Goal: Information Seeking & Learning: Learn about a topic

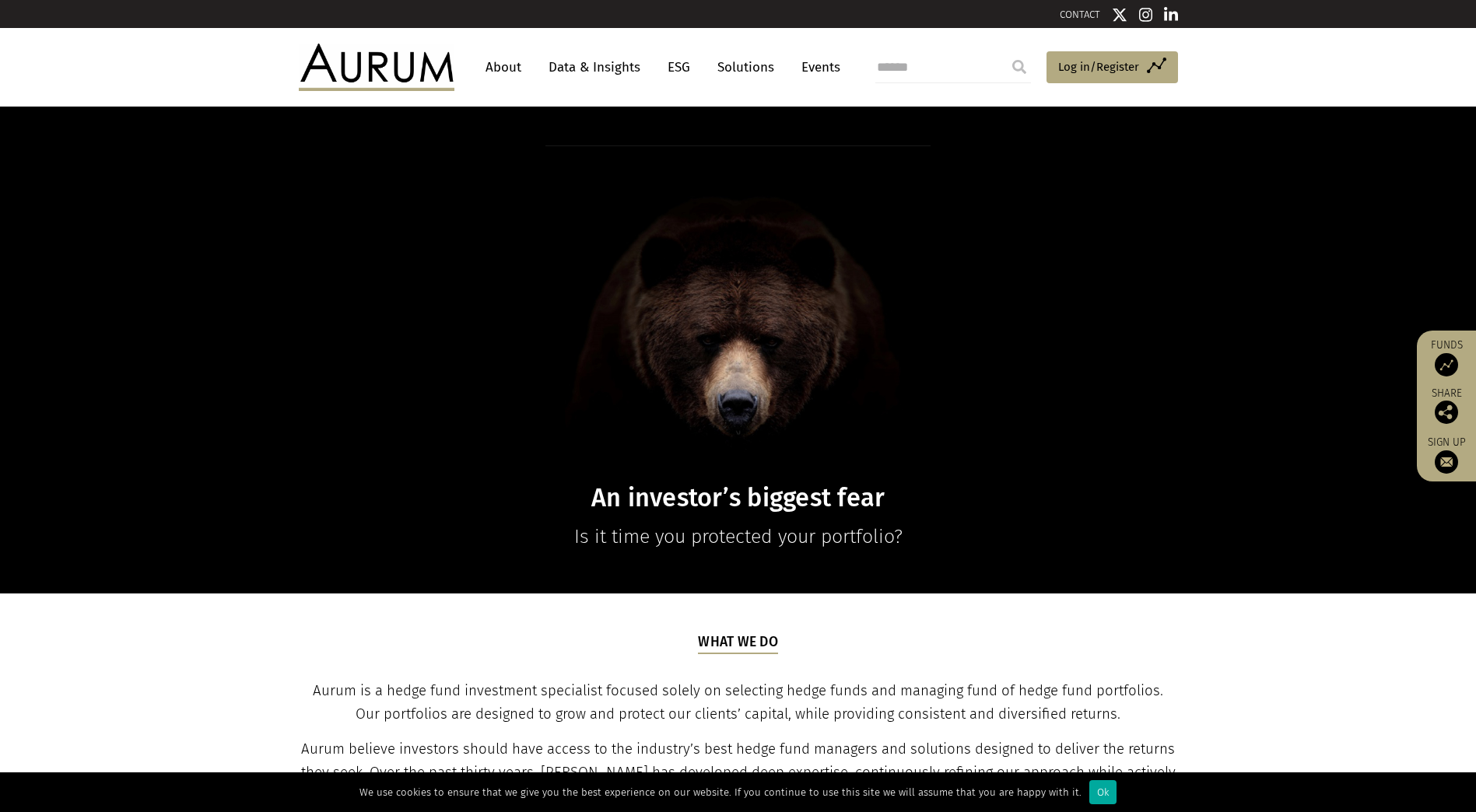
click at [623, 64] on link "Data & Insights" at bounding box center [594, 67] width 108 height 29
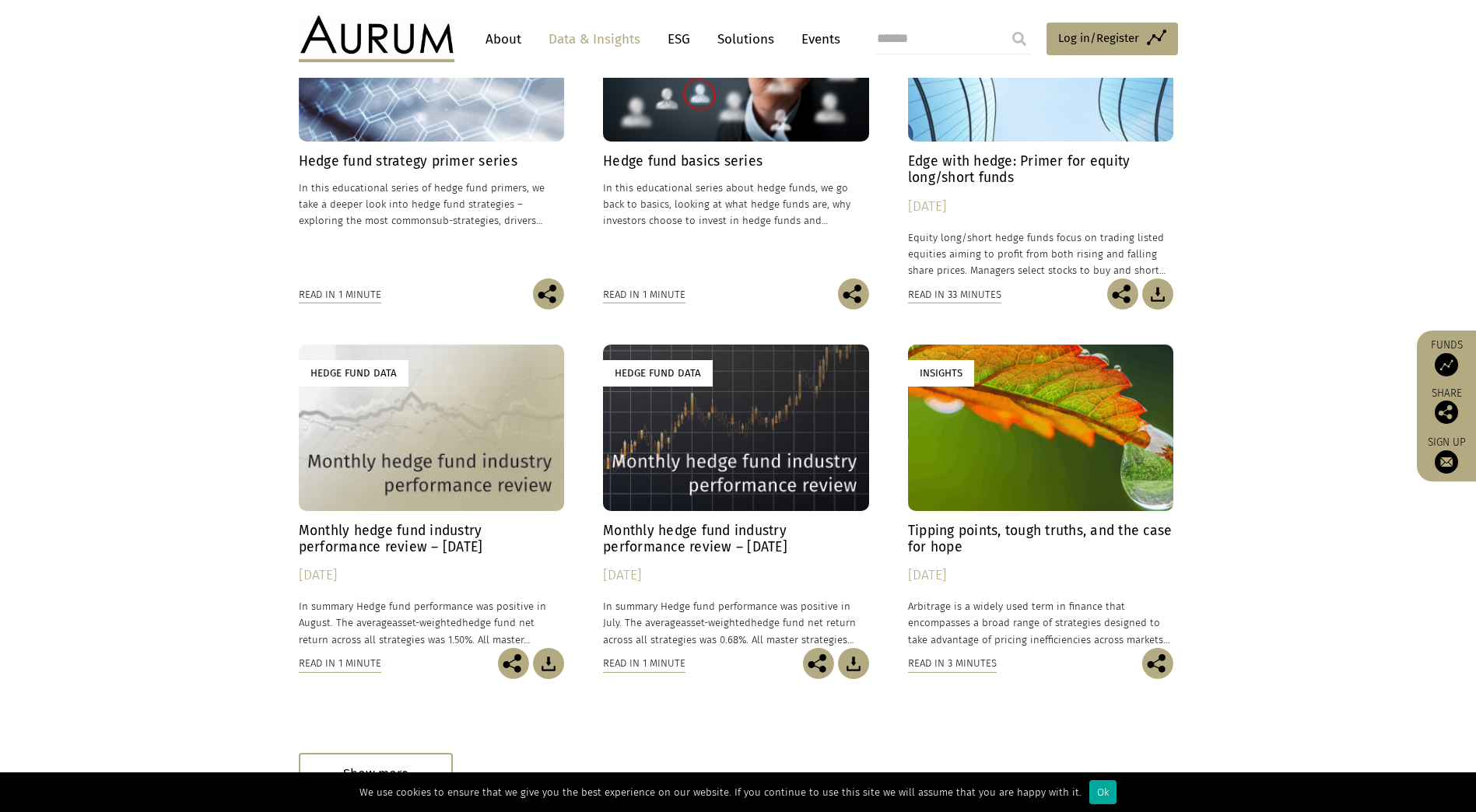
scroll to position [622, 0]
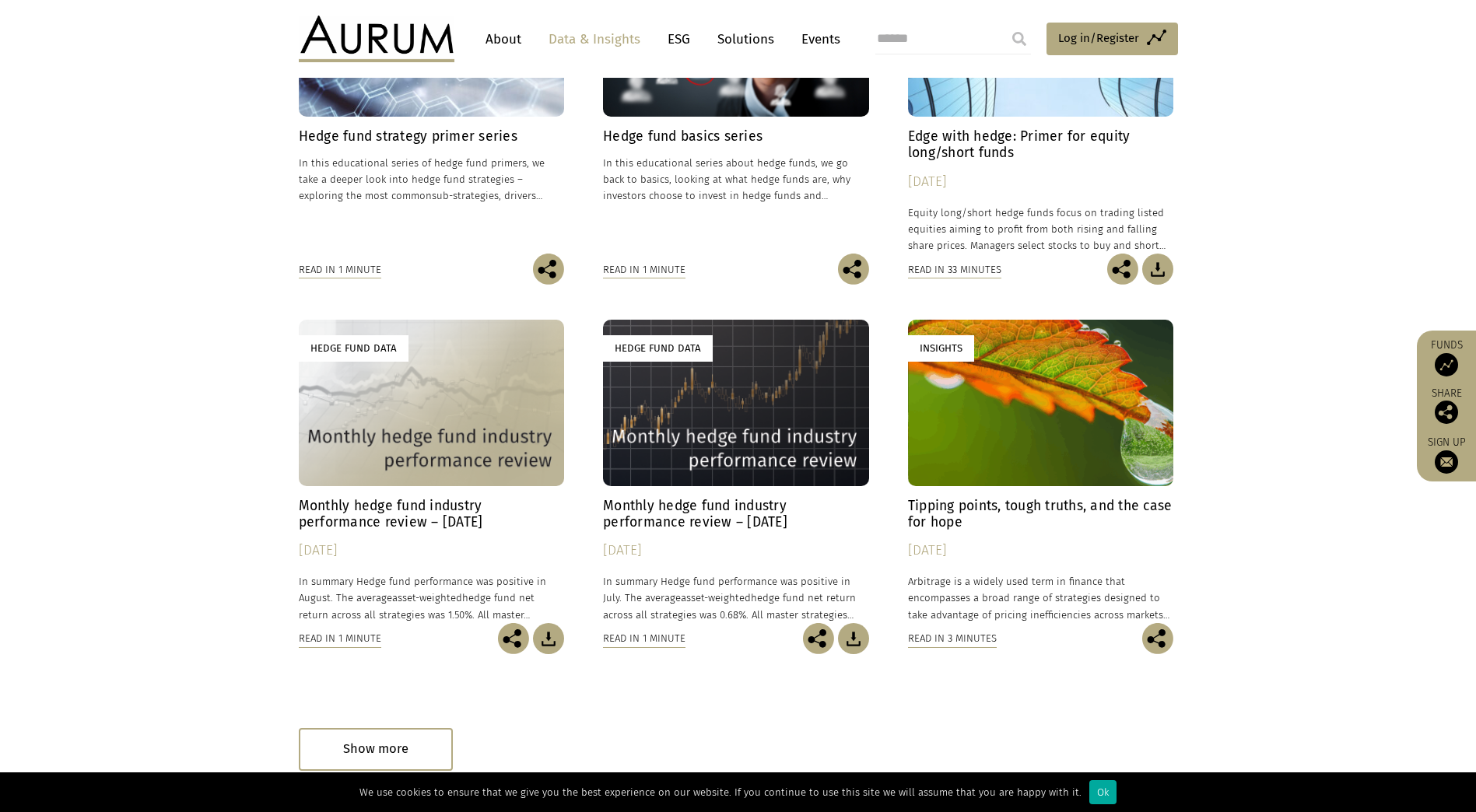
click at [425, 499] on h4 "Monthly hedge fund industry performance review – [DATE]" at bounding box center [432, 513] width 266 height 33
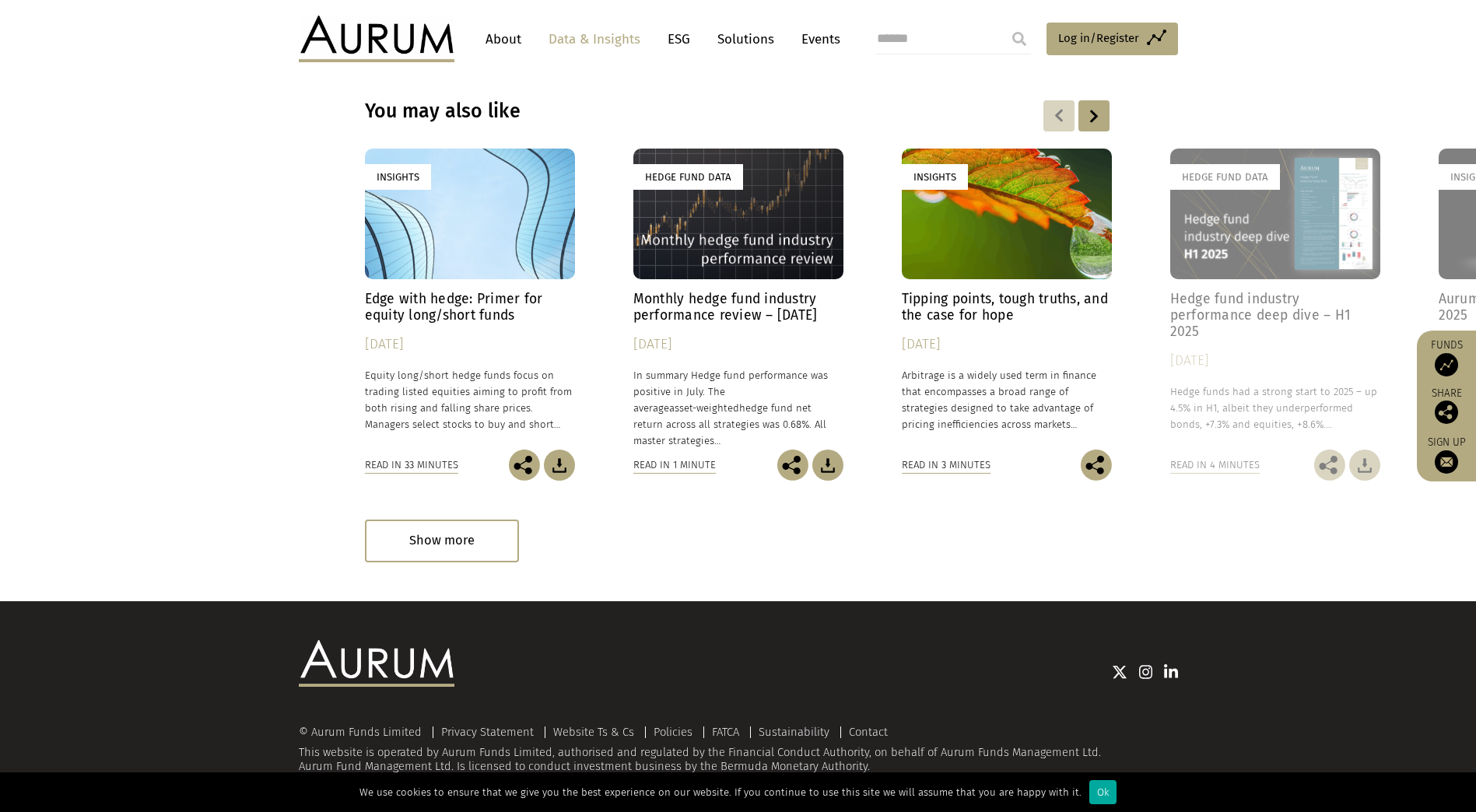
scroll to position [2150, 0]
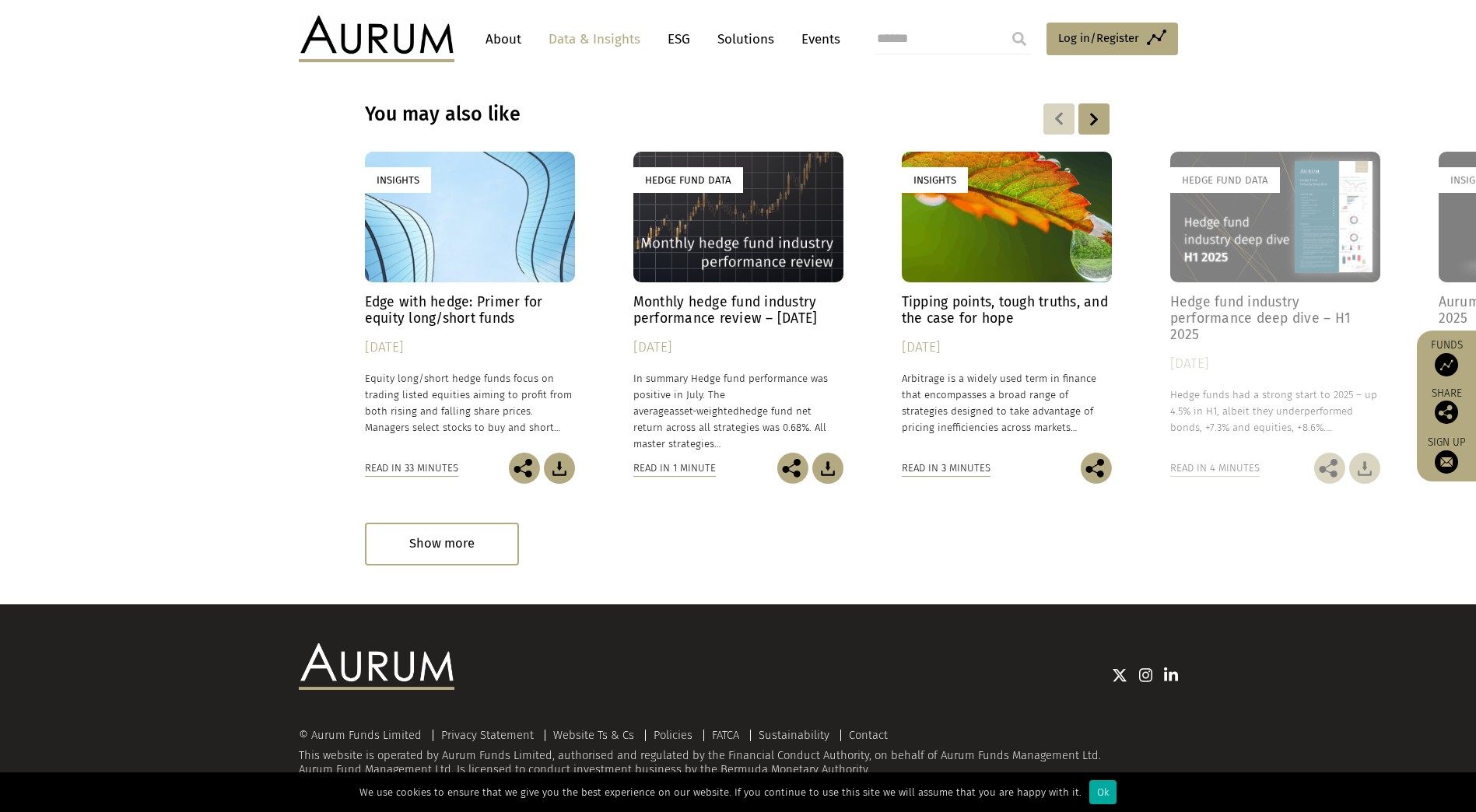
click at [718, 292] on link "Hedge Fund Data Monthly hedge fund industry performance review – July 2025 22/0…" at bounding box center [738, 302] width 210 height 301
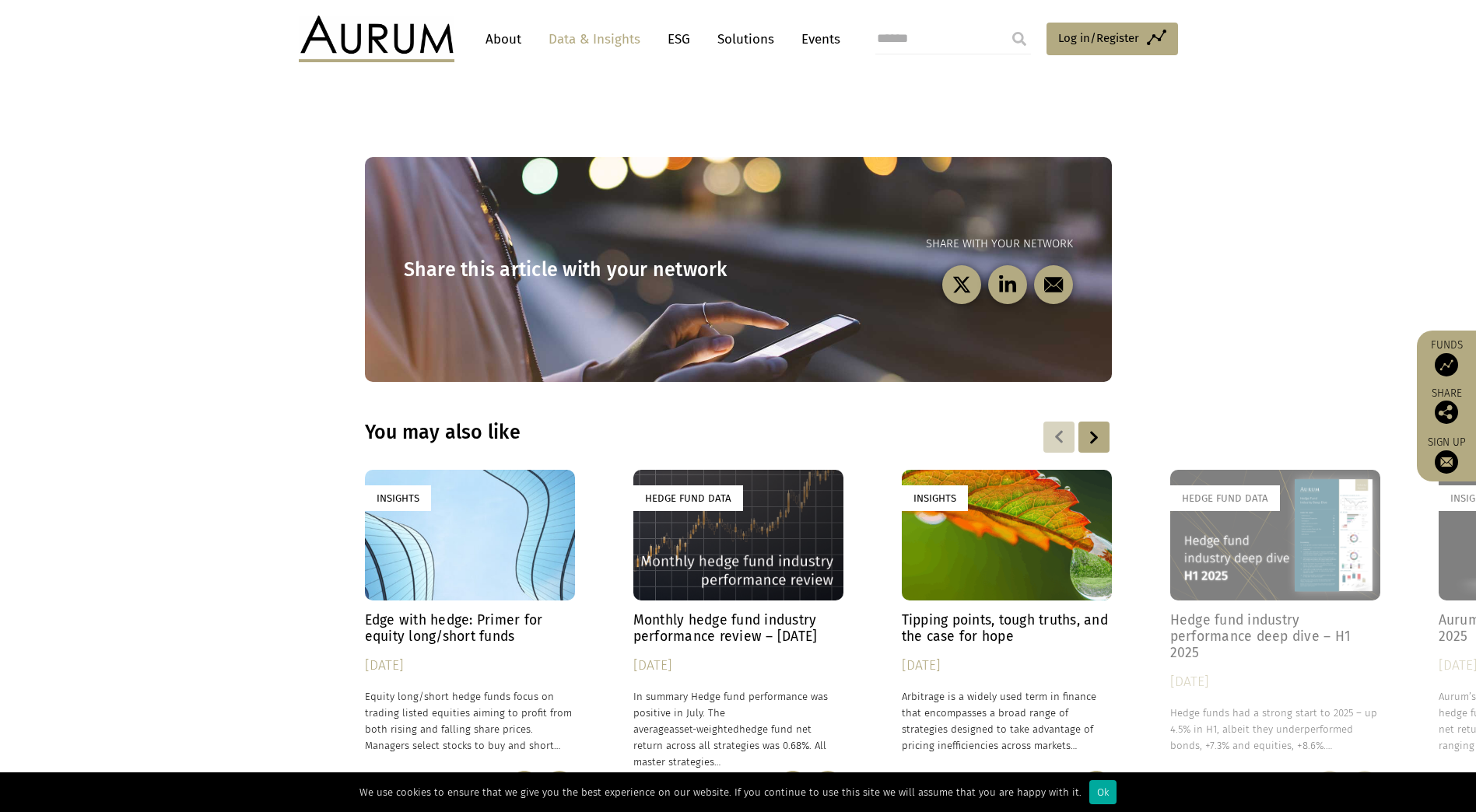
scroll to position [1762, 0]
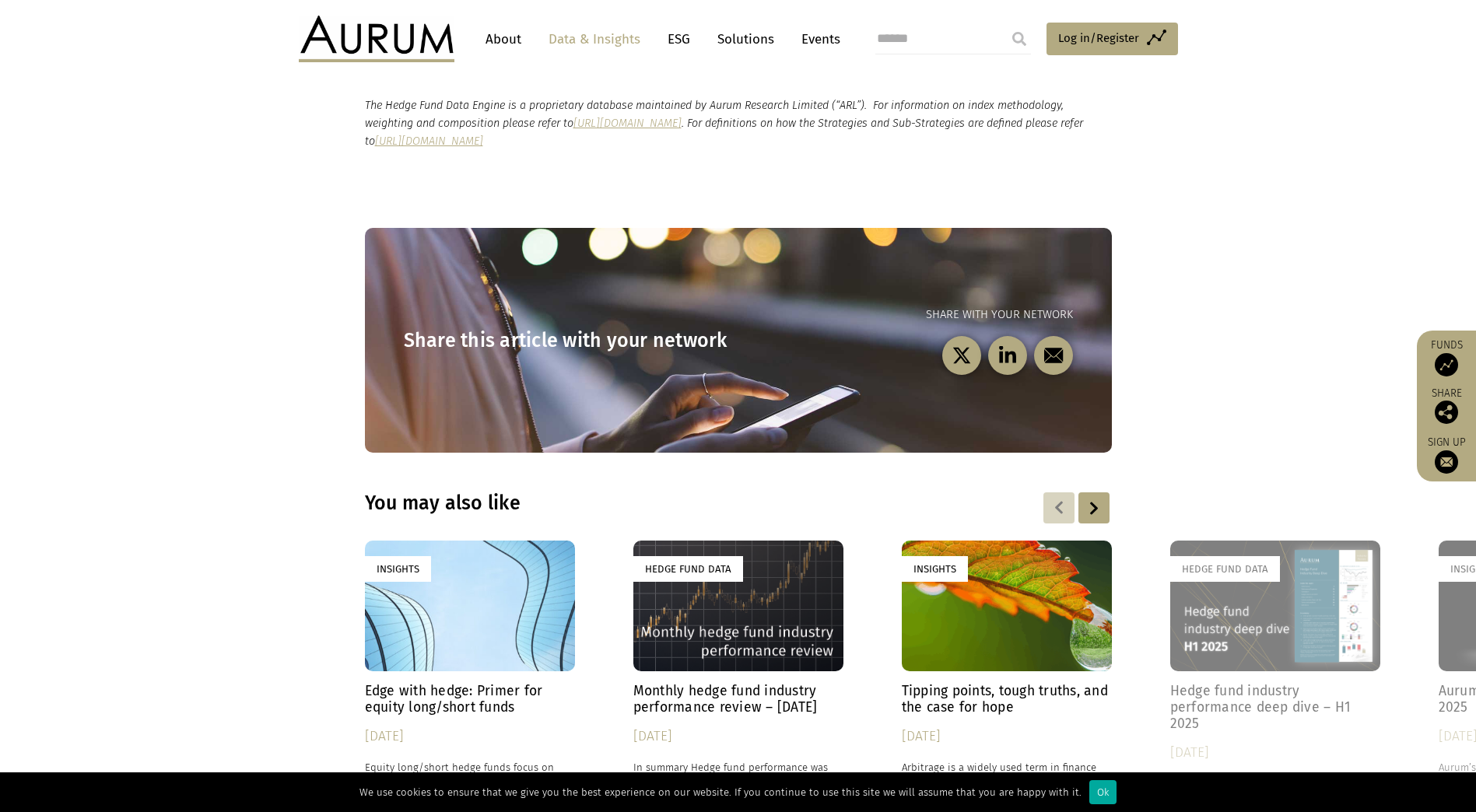
click at [596, 33] on link "Data & Insights" at bounding box center [594, 39] width 108 height 29
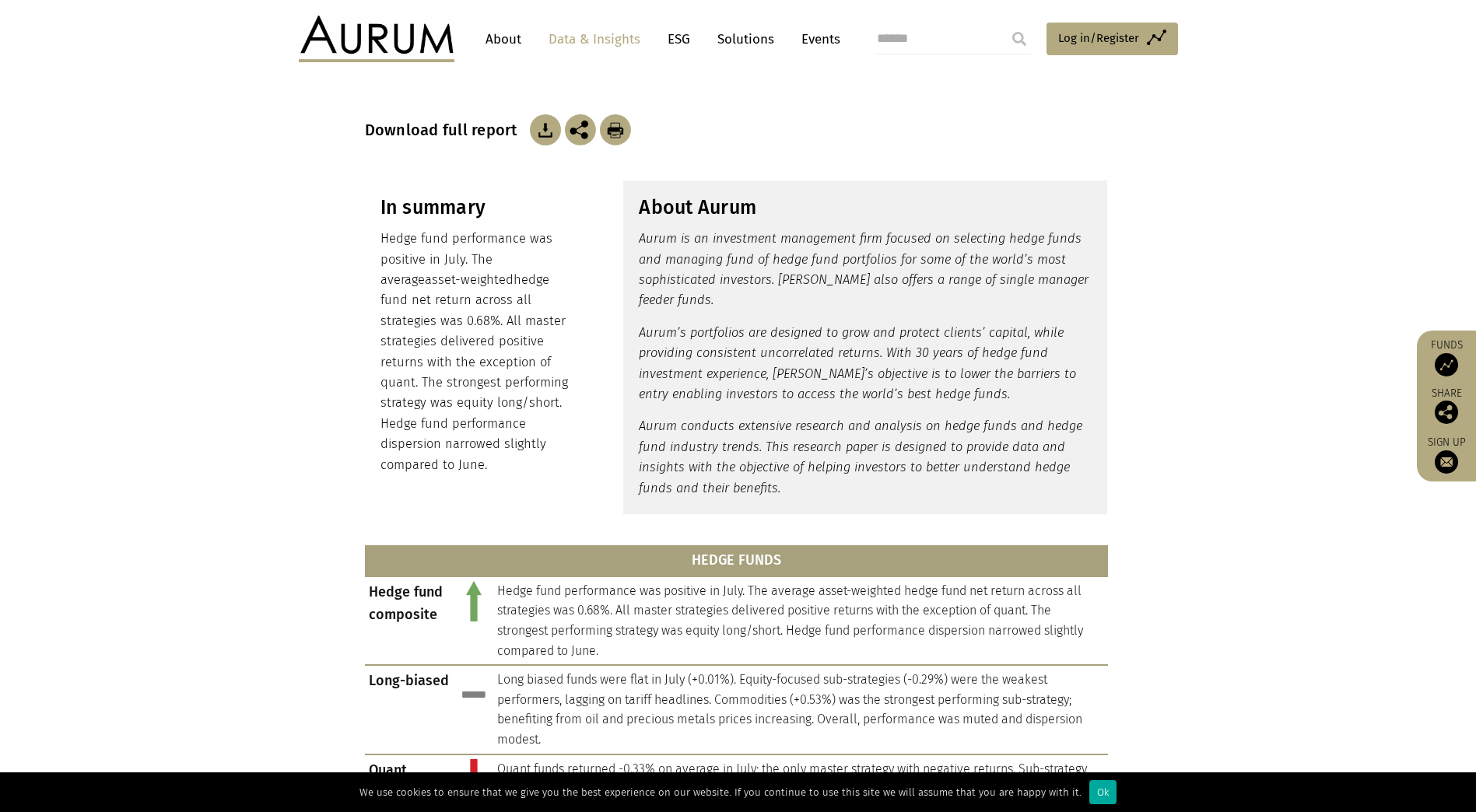
scroll to position [238, 0]
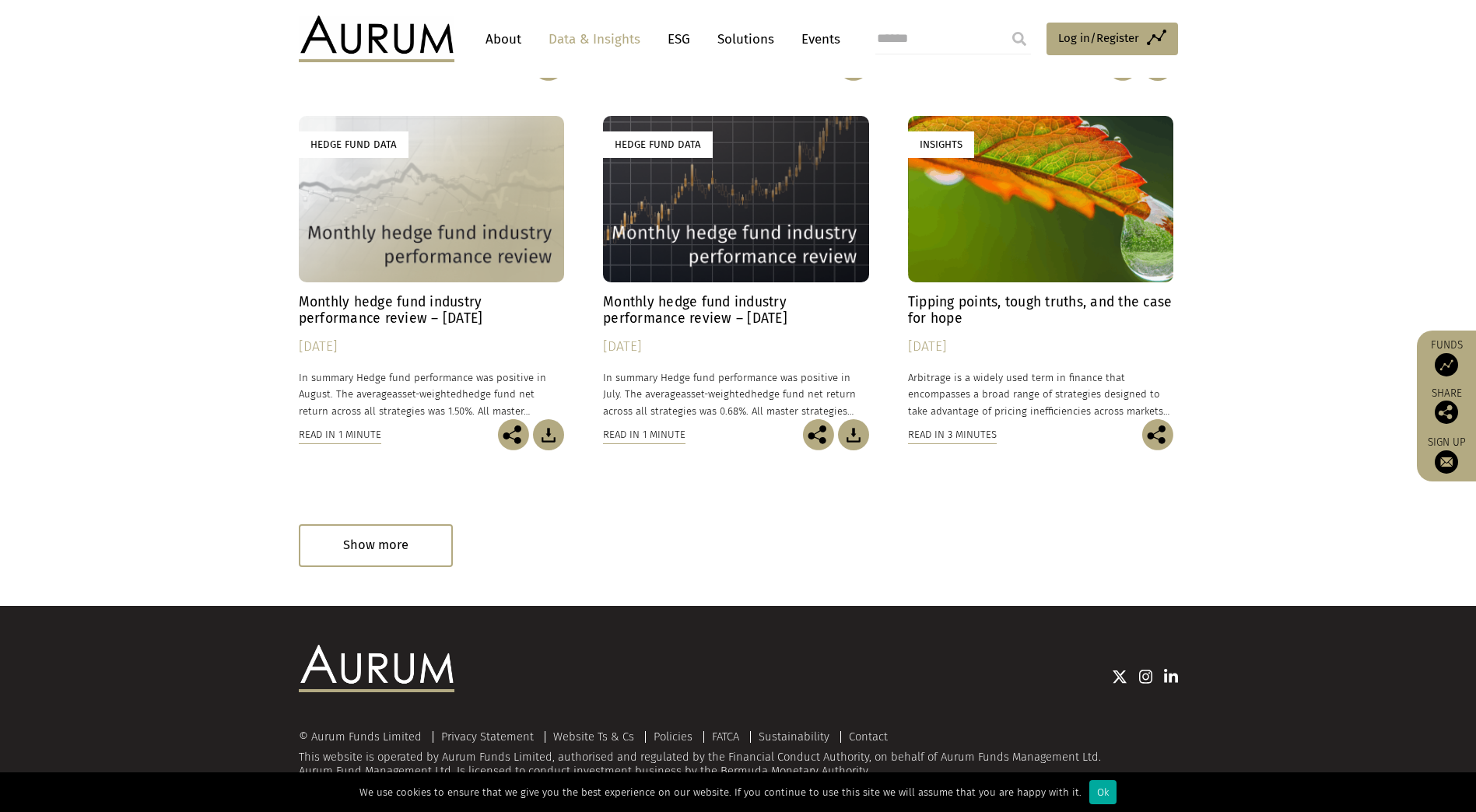
scroll to position [831, 0]
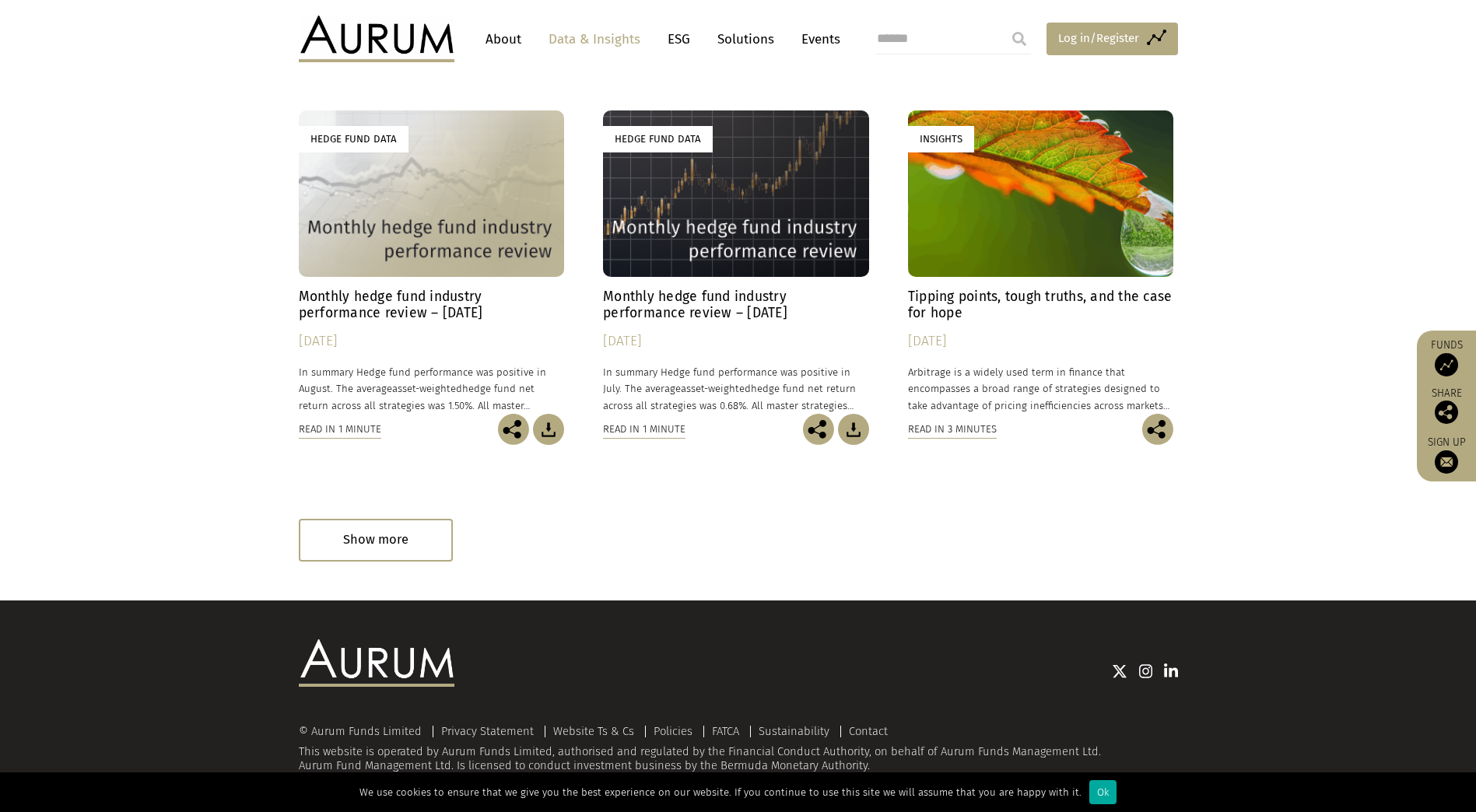
click at [1071, 45] on span "Log in/Register" at bounding box center [1098, 37] width 81 height 18
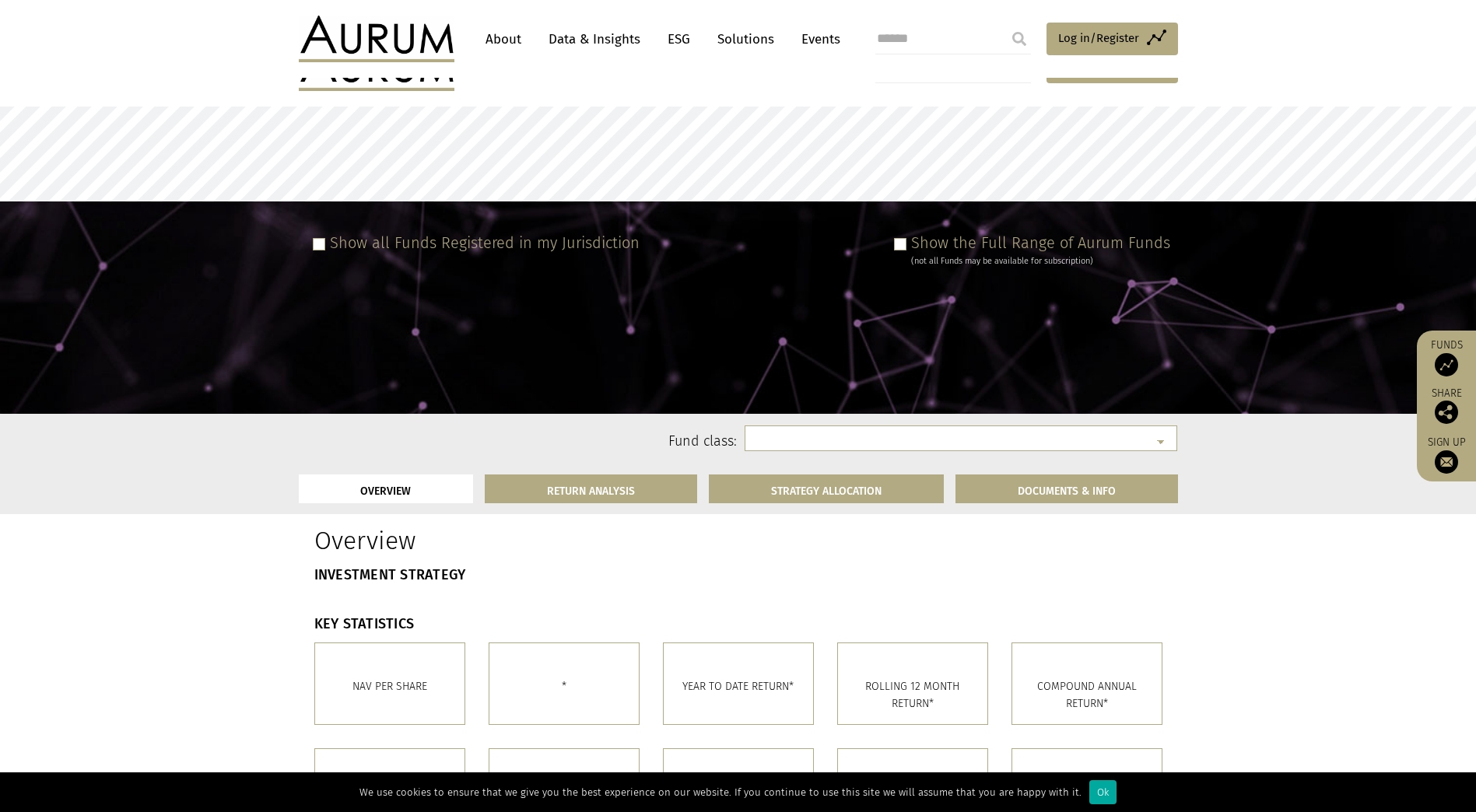
scroll to position [155, 0]
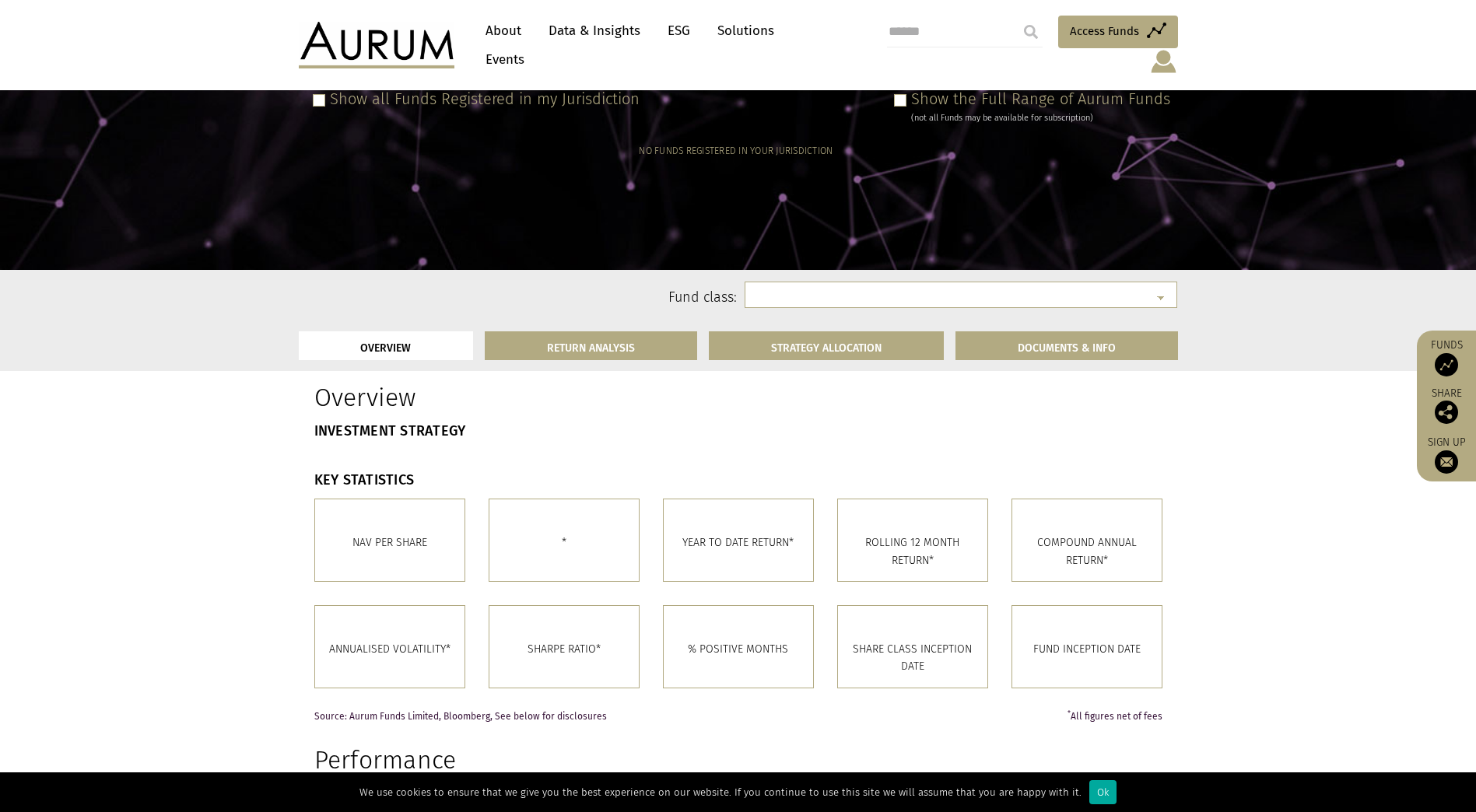
select select
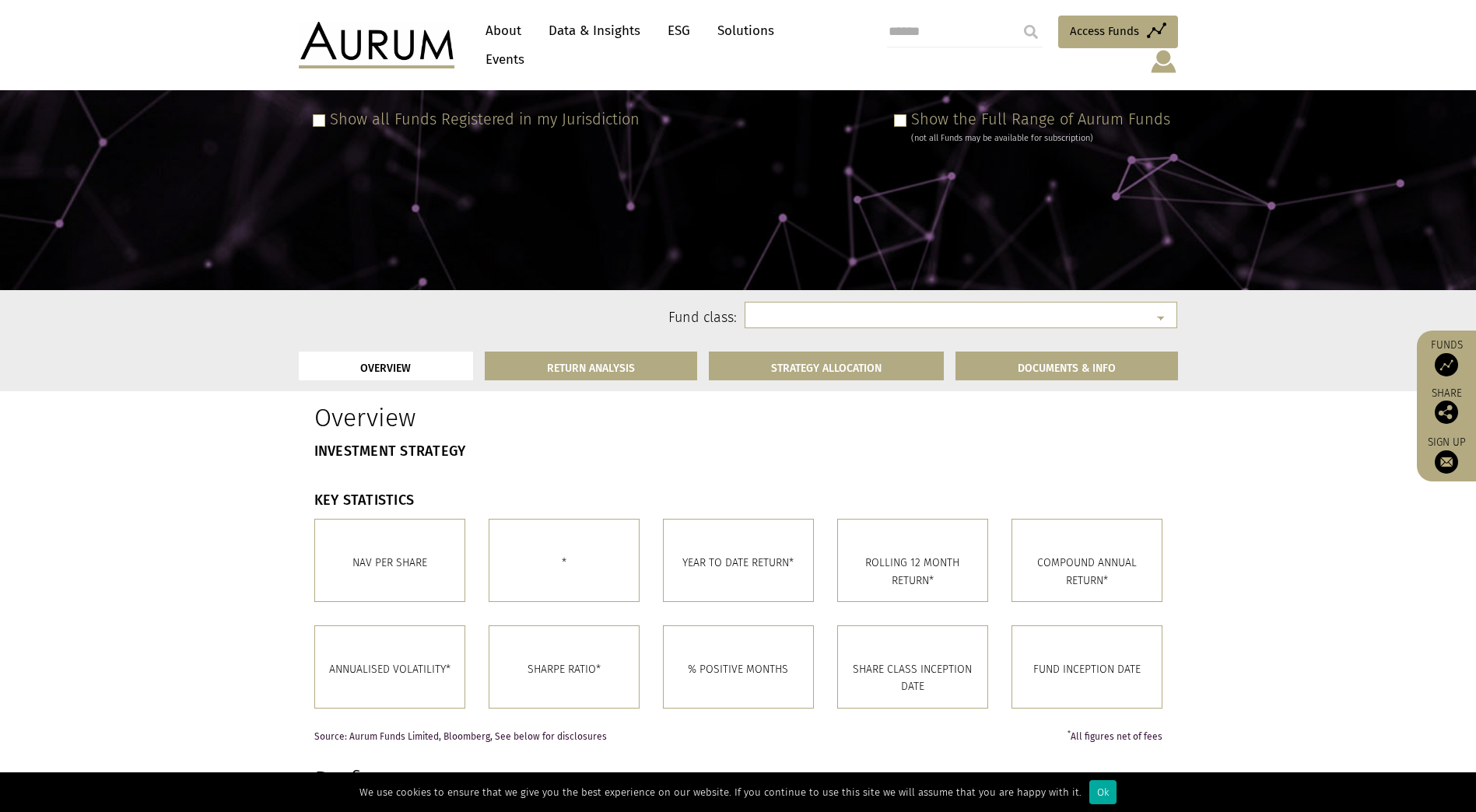
scroll to position [155, 0]
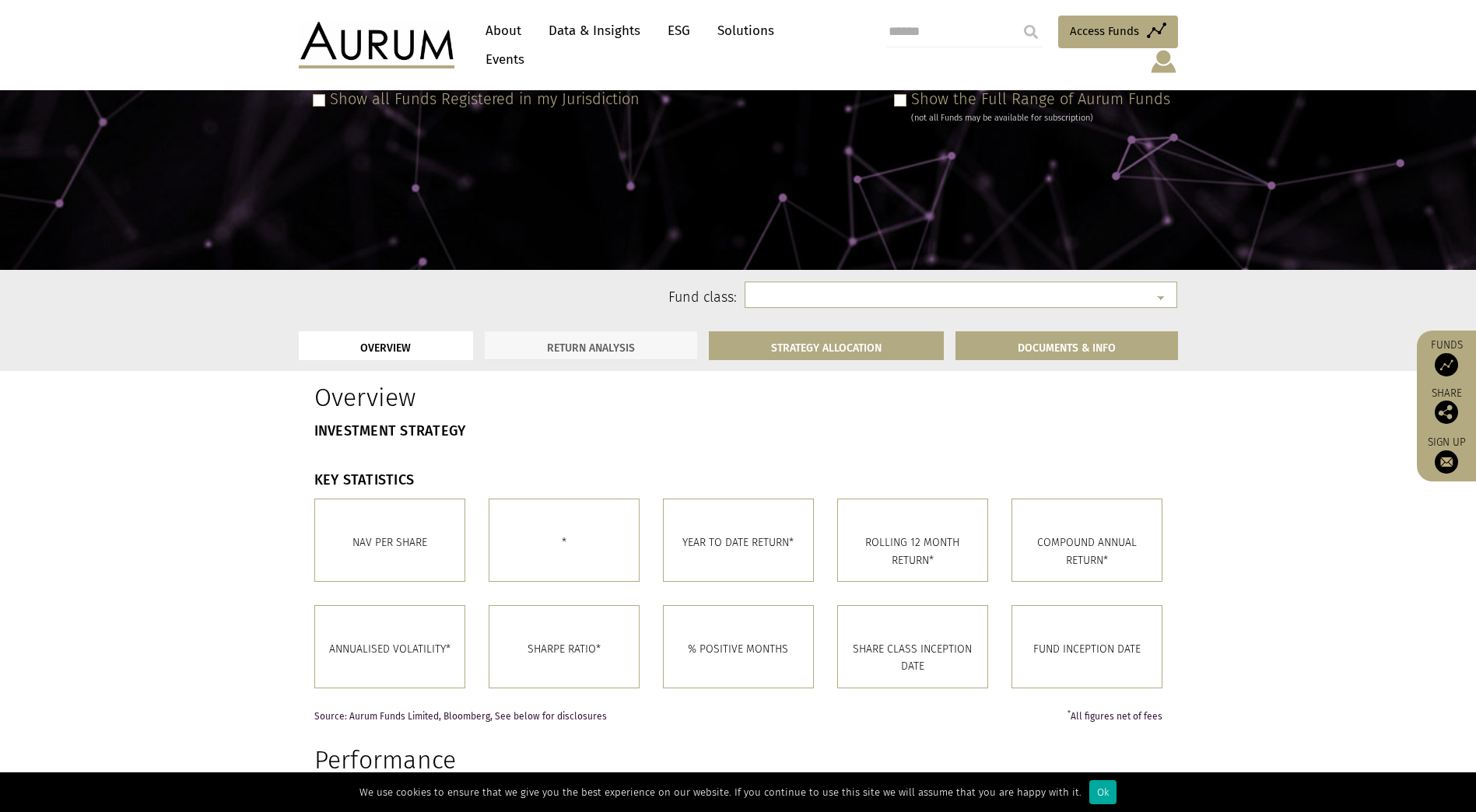
click at [652, 331] on link "RETURN ANALYSIS" at bounding box center [590, 345] width 213 height 29
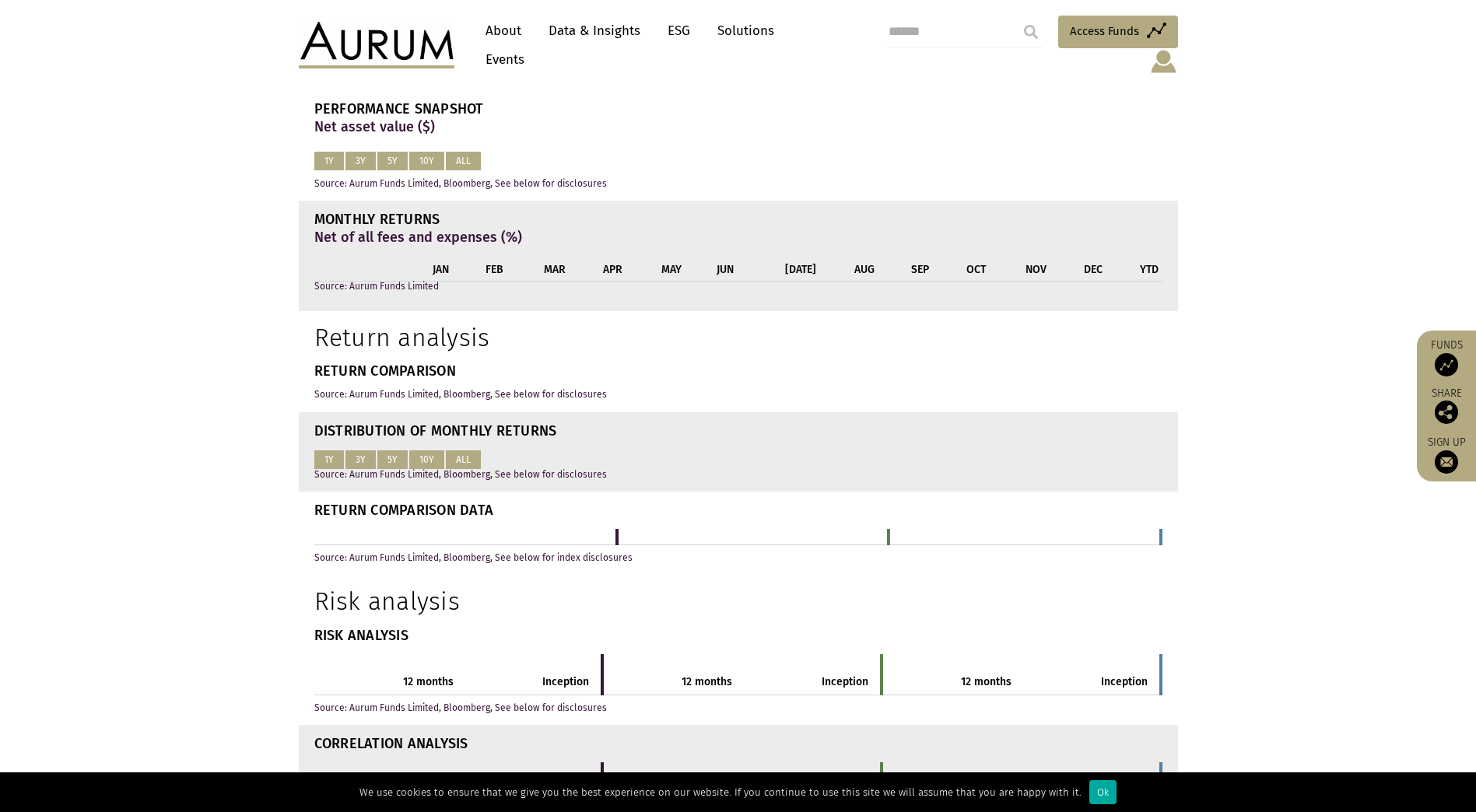
click at [817, 282] on p "Source: Aurum Funds Limited" at bounding box center [738, 287] width 848 height 10
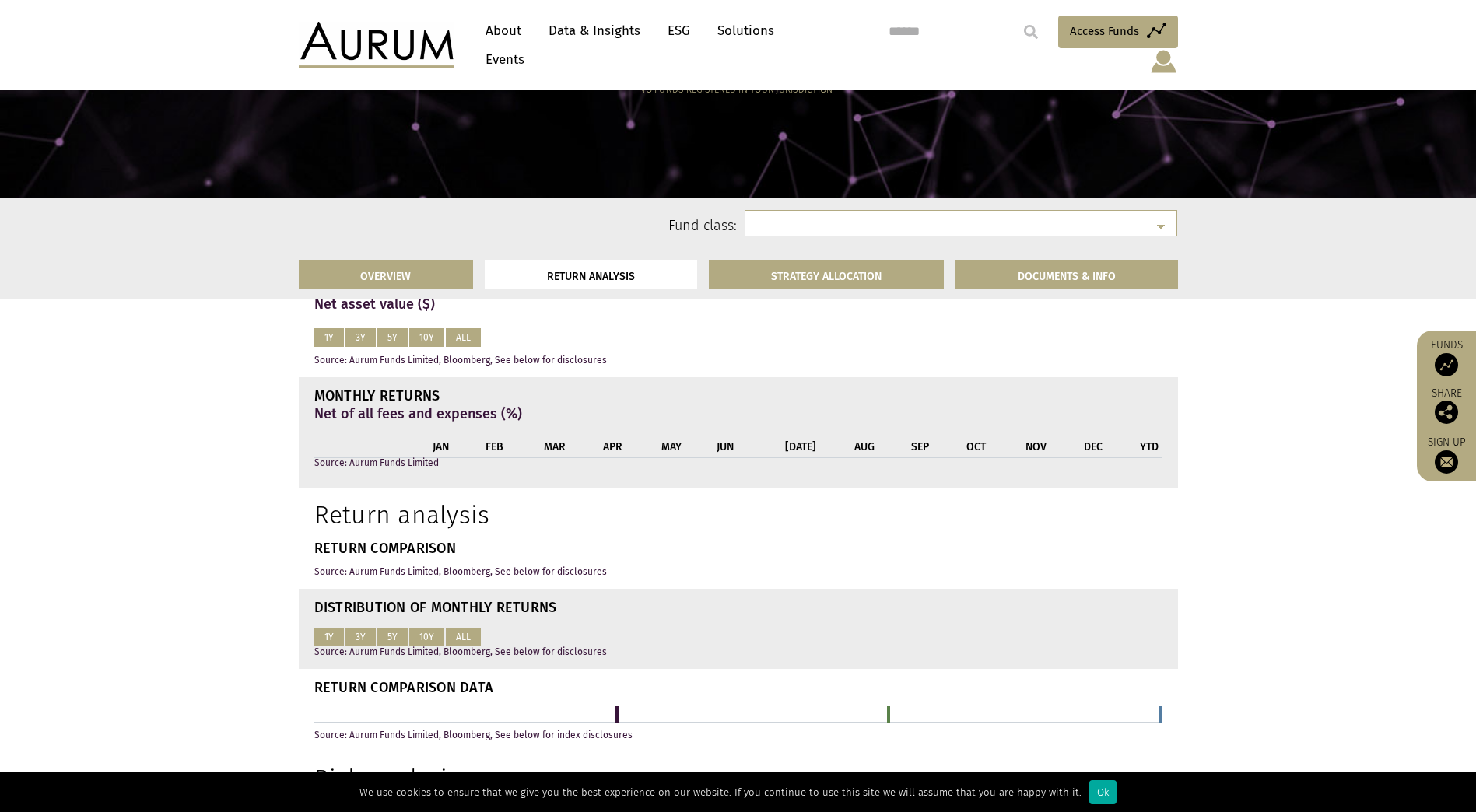
scroll to position [607, 0]
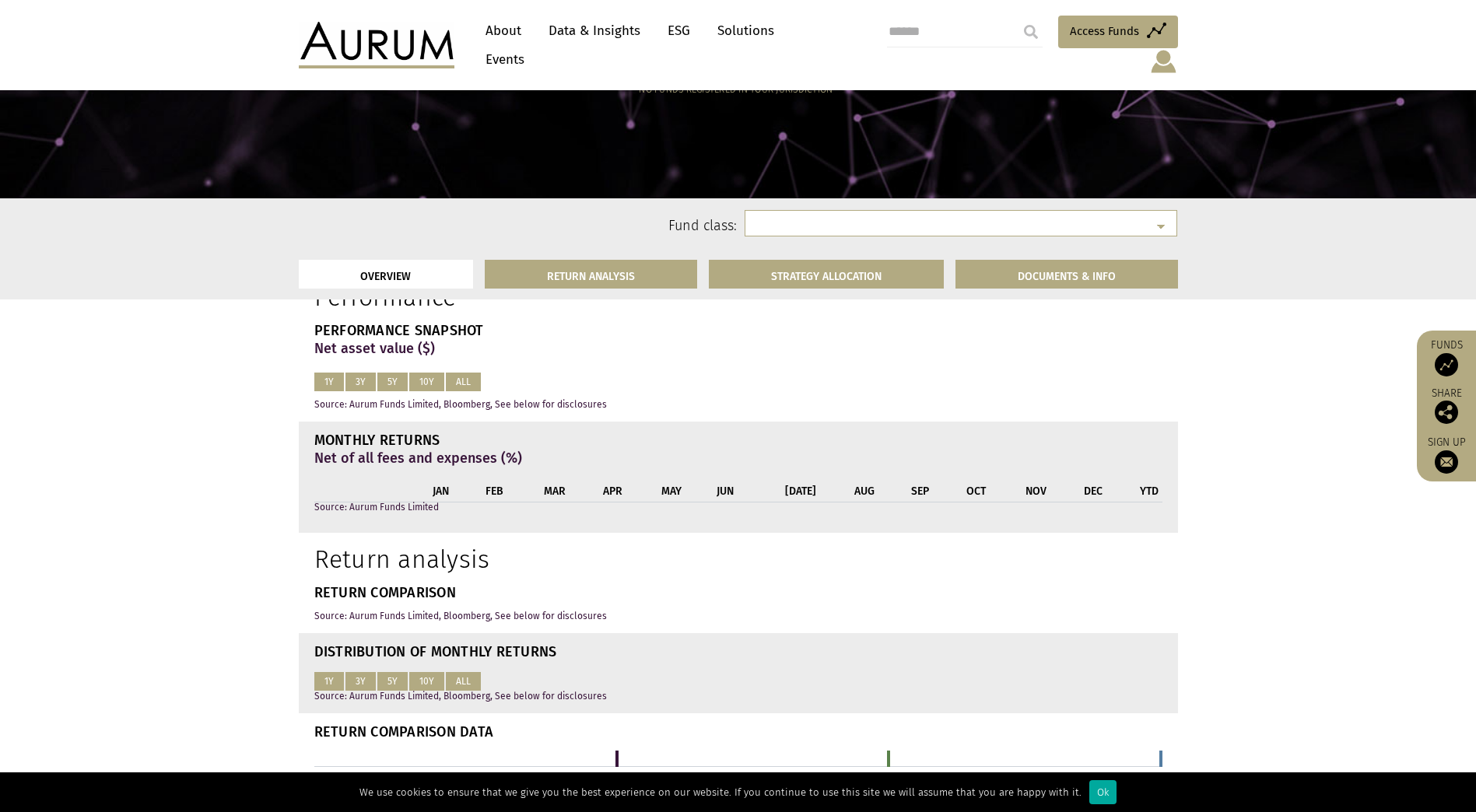
click at [602, 29] on link "Data & Insights" at bounding box center [594, 31] width 108 height 29
click at [582, 45] on link "Data & Insights" at bounding box center [594, 31] width 108 height 29
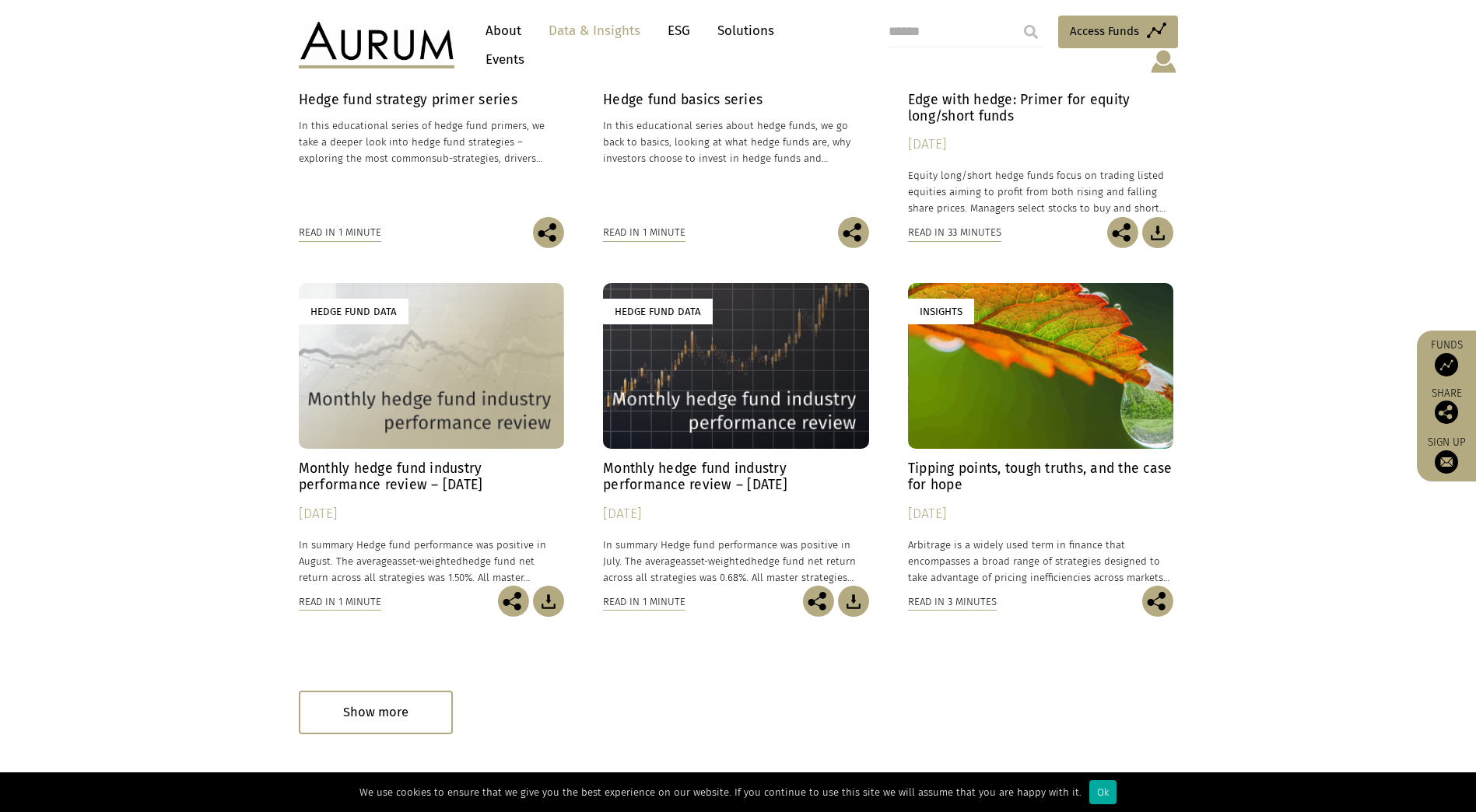
scroll to position [700, 0]
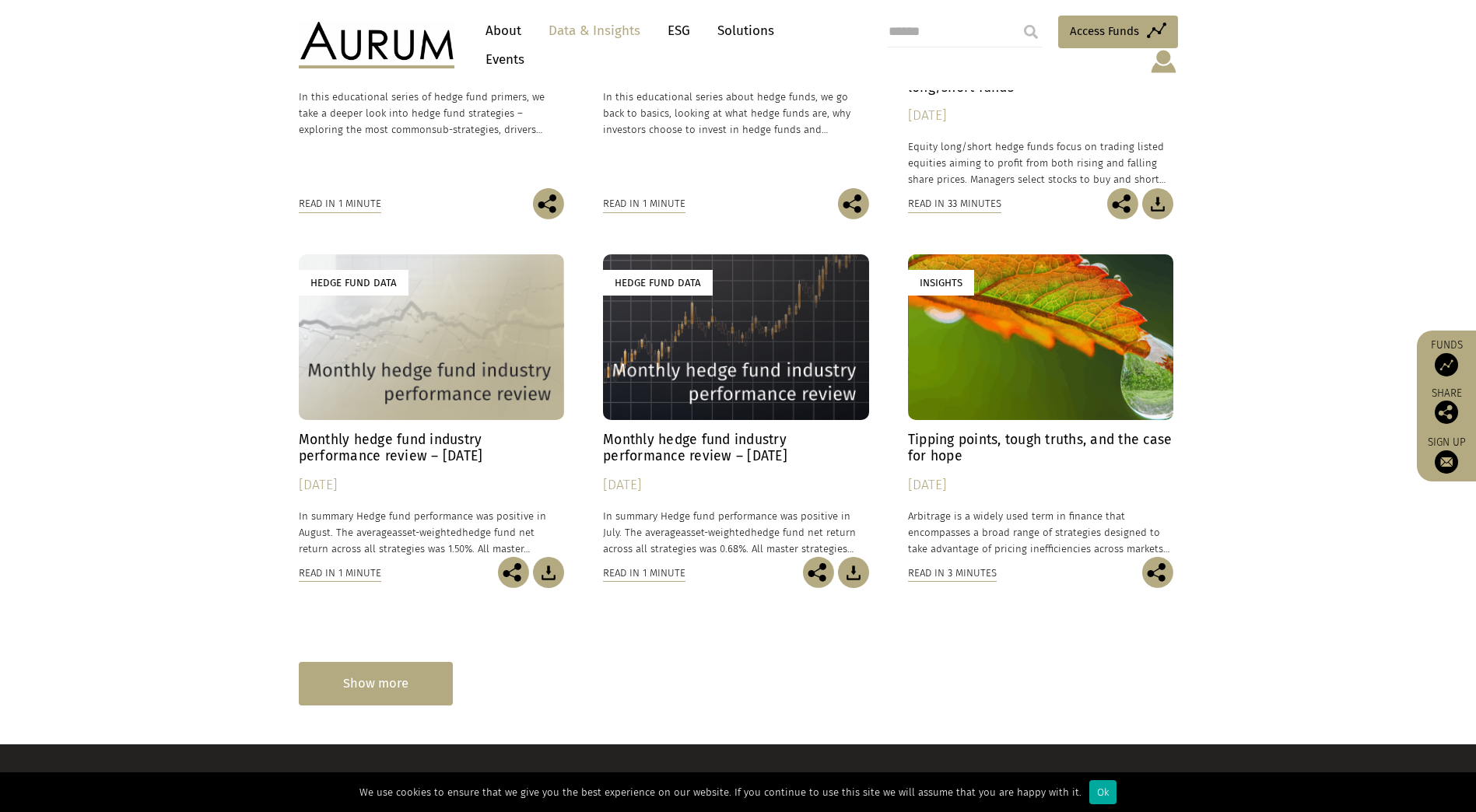
click at [413, 670] on div "Show more" at bounding box center [375, 683] width 154 height 43
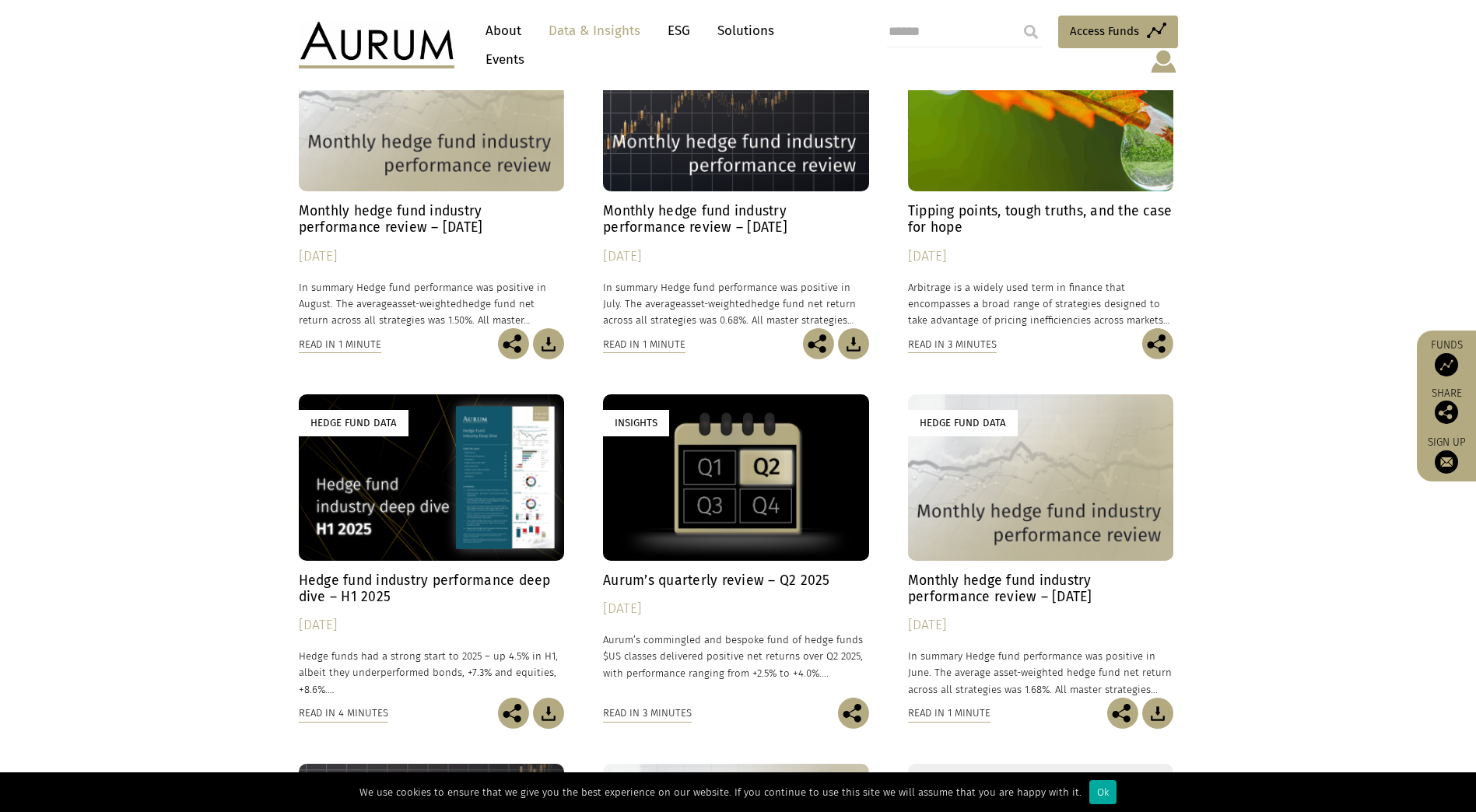
scroll to position [933, 0]
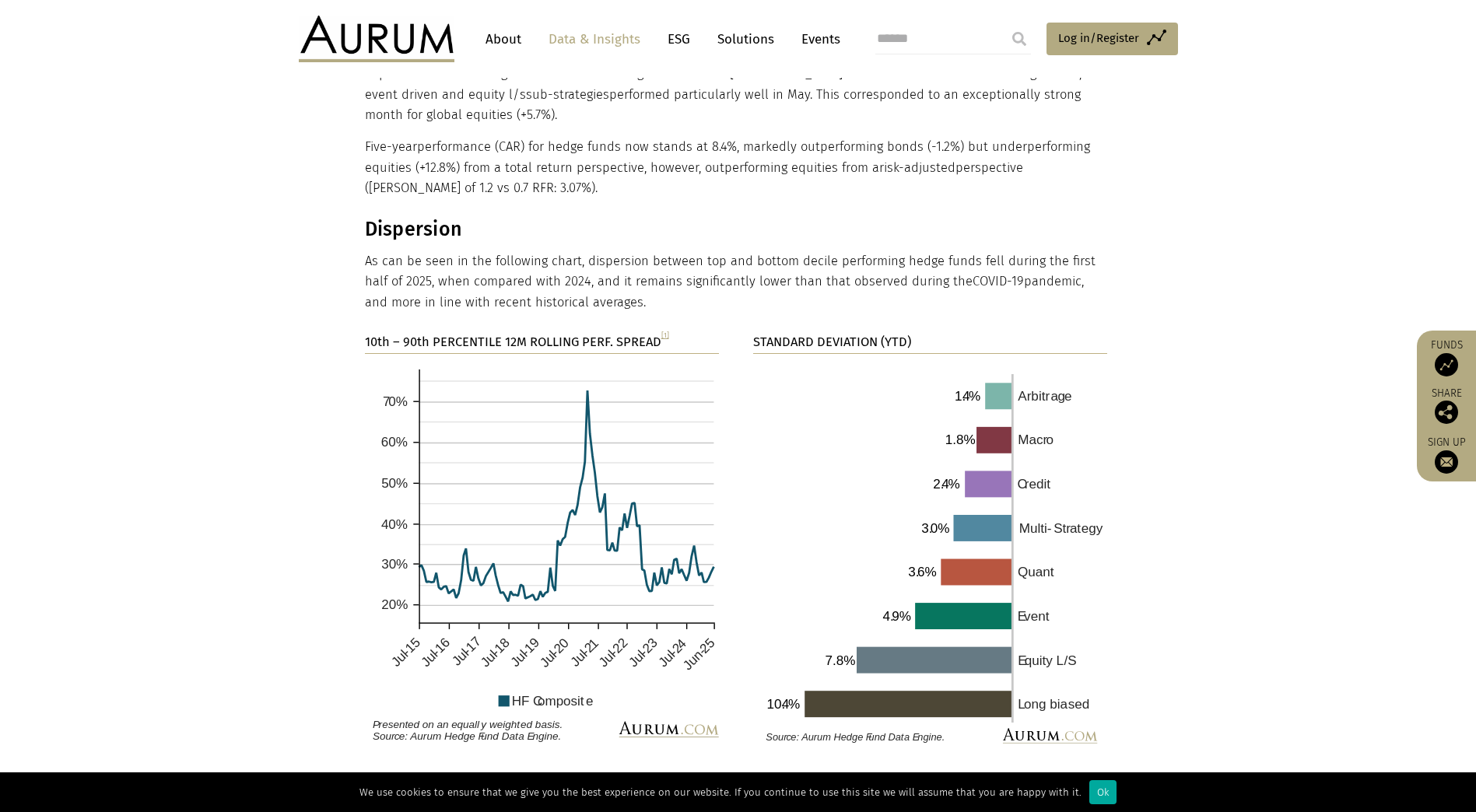
scroll to position [2351, 0]
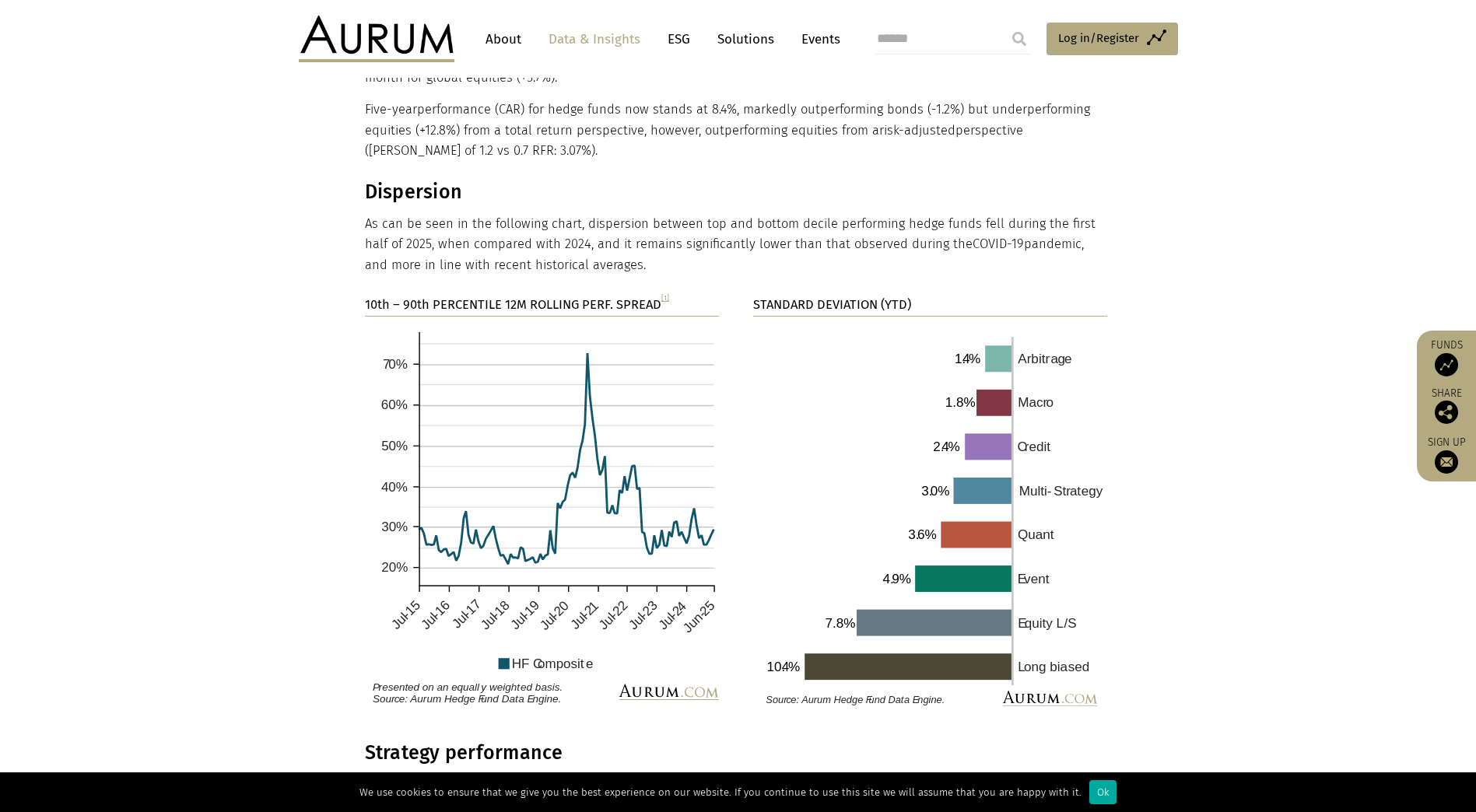
click at [1004, 328] on img at bounding box center [930, 525] width 354 height 394
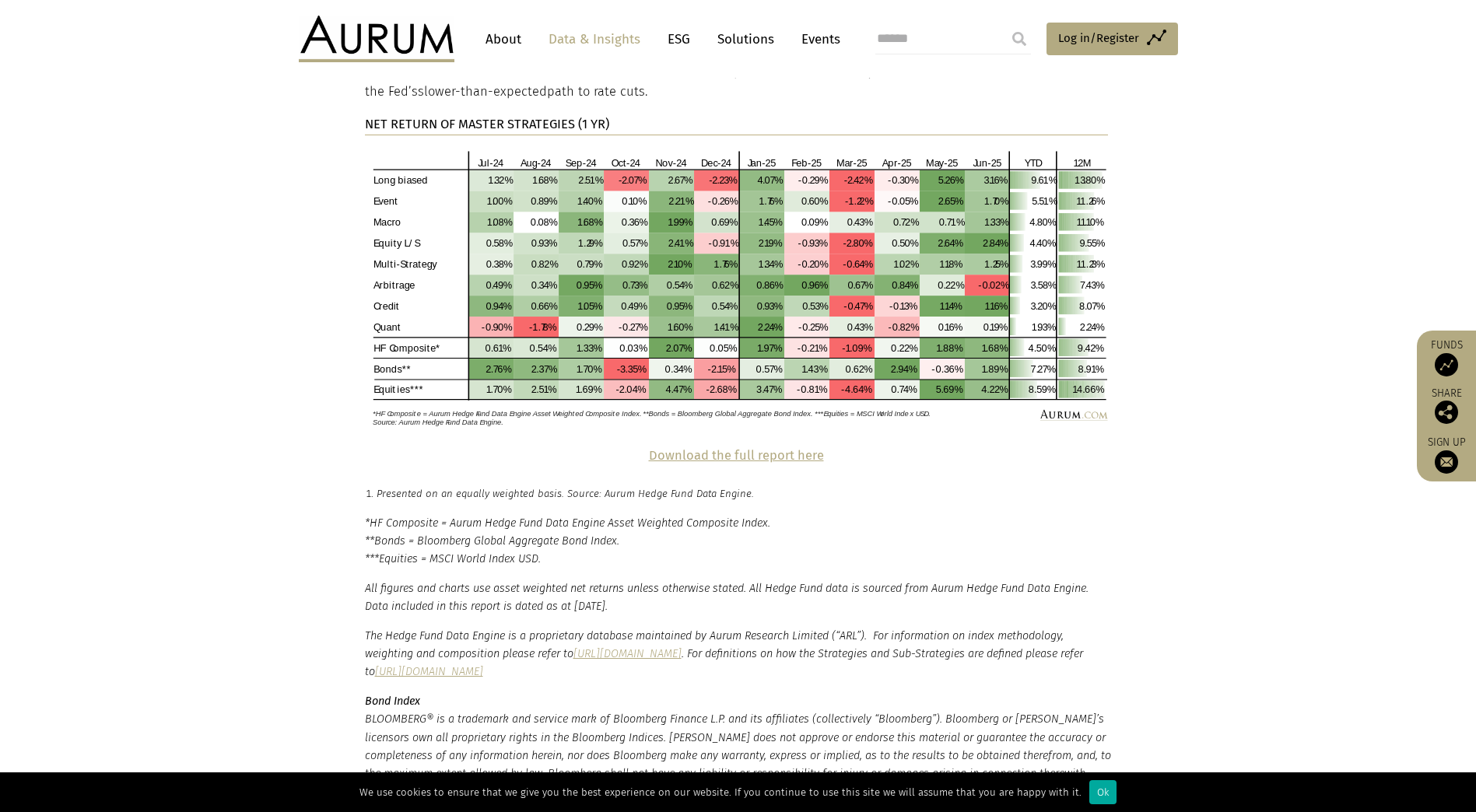
scroll to position [3284, 0]
